Goal: Transaction & Acquisition: Download file/media

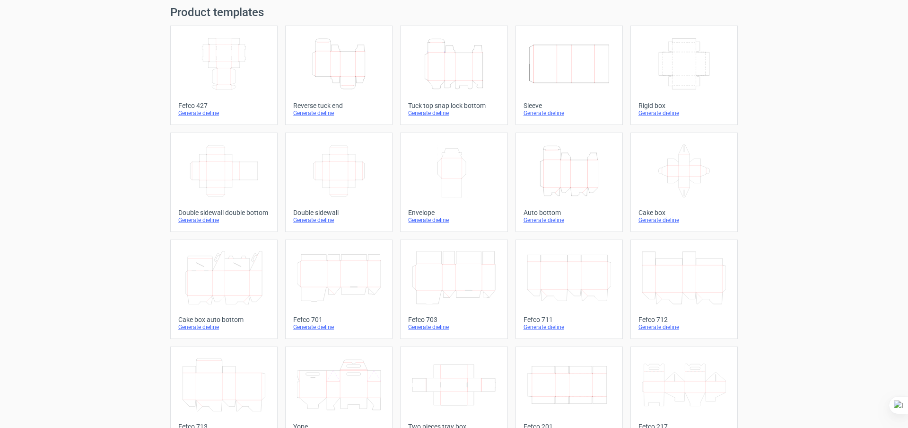
scroll to position [32, 0]
click at [340, 160] on icon "Width Depth Height" at bounding box center [339, 170] width 84 height 53
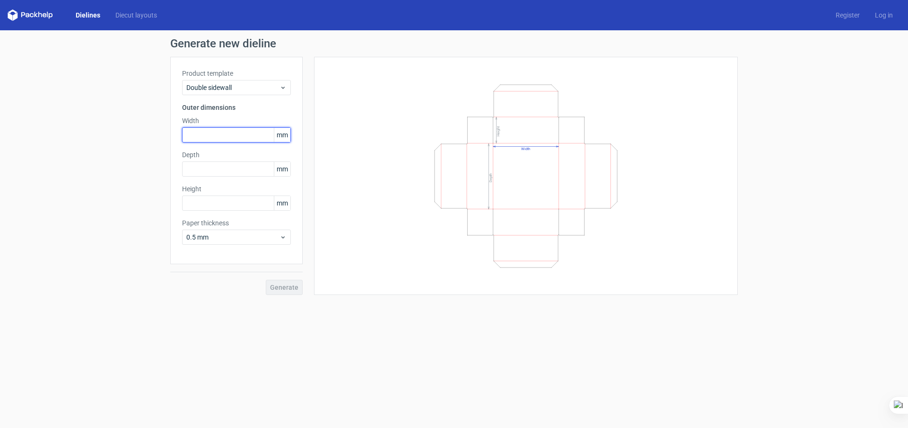
click at [216, 131] on input "text" at bounding box center [236, 134] width 109 height 15
type input "154"
type input "88"
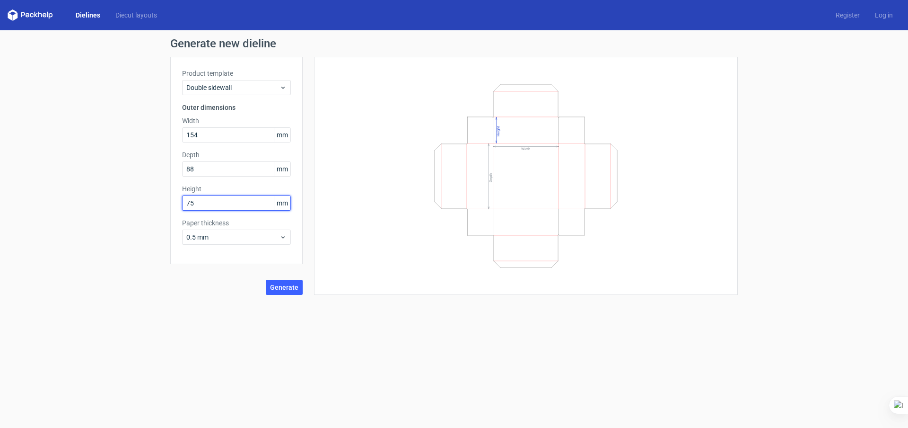
type input "75"
click at [279, 288] on span "Generate" at bounding box center [284, 287] width 28 height 7
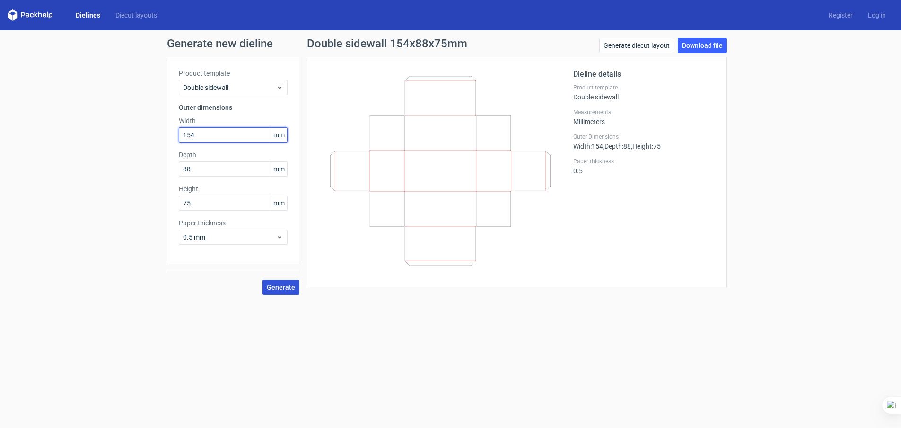
drag, startPoint x: 203, startPoint y: 134, endPoint x: 217, endPoint y: 131, distance: 13.9
click at [203, 133] on input "154" at bounding box center [233, 134] width 109 height 15
type input "156"
click at [287, 287] on span "Generate" at bounding box center [281, 287] width 28 height 7
click at [291, 287] on span "Generate" at bounding box center [281, 287] width 28 height 7
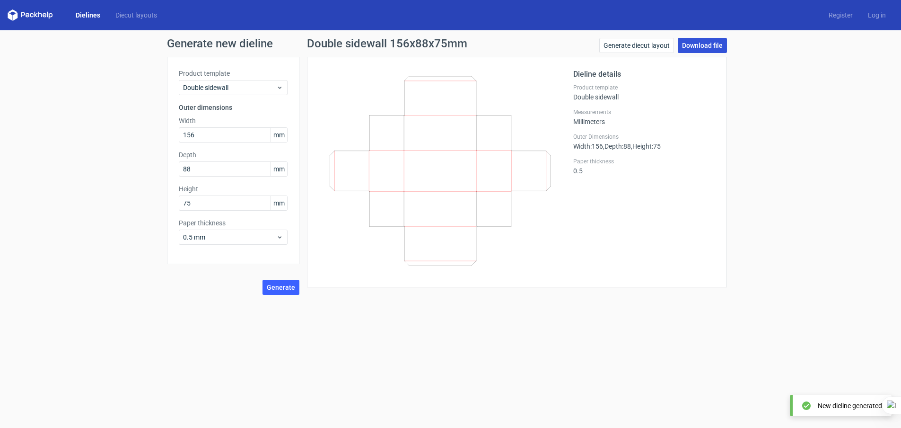
click at [700, 43] on link "Download file" at bounding box center [702, 45] width 49 height 15
